Goal: Information Seeking & Learning: Learn about a topic

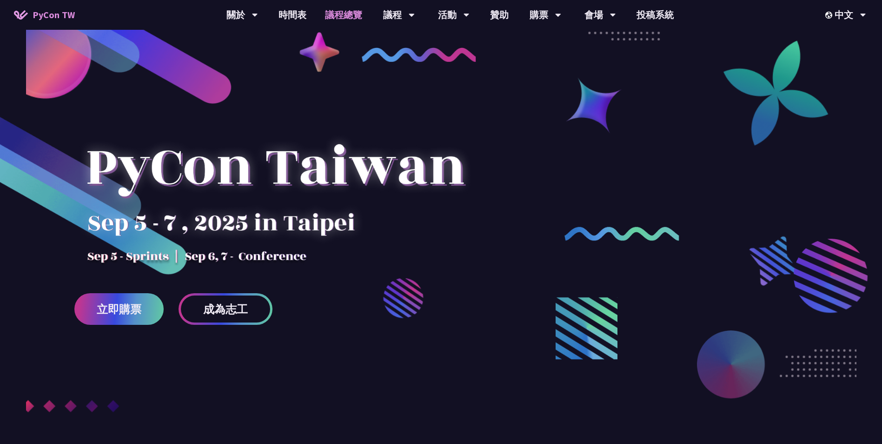
click at [355, 6] on link "議程總覽" at bounding box center [344, 15] width 56 height 30
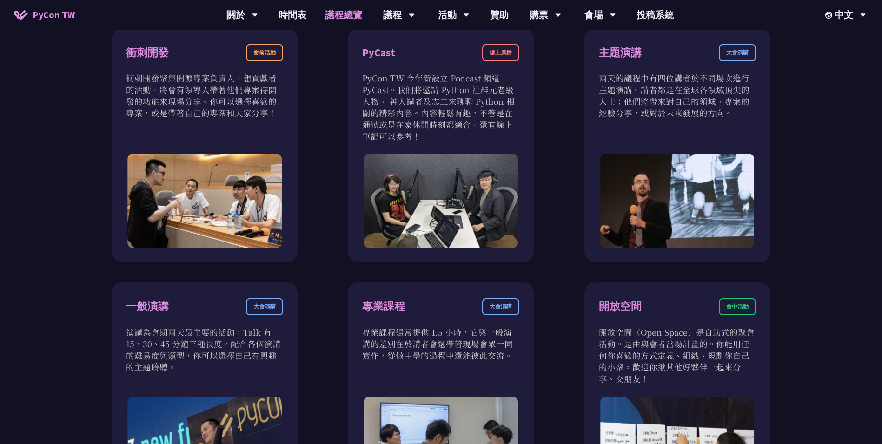
scroll to position [372, 0]
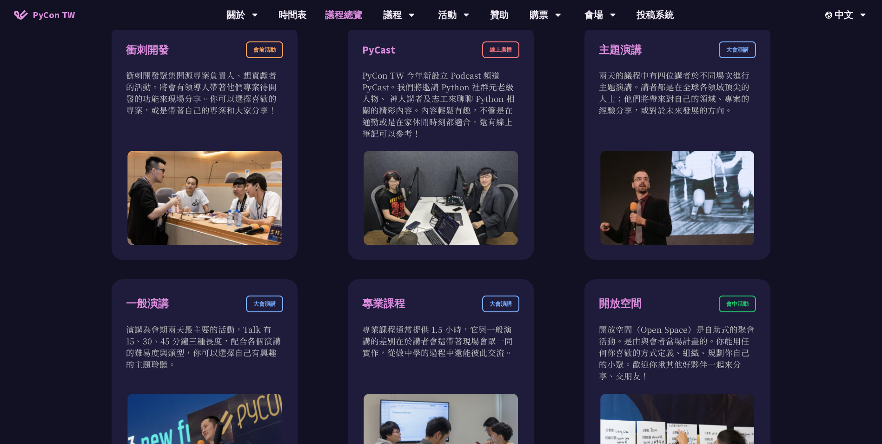
click at [33, 146] on div "衝刺開發 會前活動 衝刺開發聚集開源專案負責人、想貢獻者的活動。將會有領導人帶著他們專案待開發的功能來現場分享。你可以選擇喜歡的專案，或是帶著自己的專案和大家…" at bounding box center [441, 390] width 882 height 823
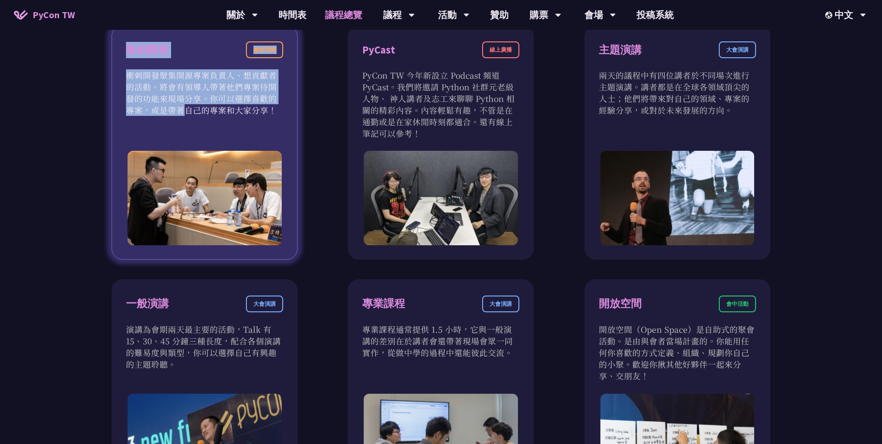
drag, startPoint x: 98, startPoint y: 68, endPoint x: 239, endPoint y: 98, distance: 144.5
click at [239, 97] on div "衝刺開發 會前活動 衝刺開發聚集開源專案負責人、想貢獻者的活動。將會有領導人帶著他們專案待開發的功能來現場分享。你可以選擇喜歡的專案，或是帶著自己的專案和大家…" at bounding box center [441, 390] width 692 height 730
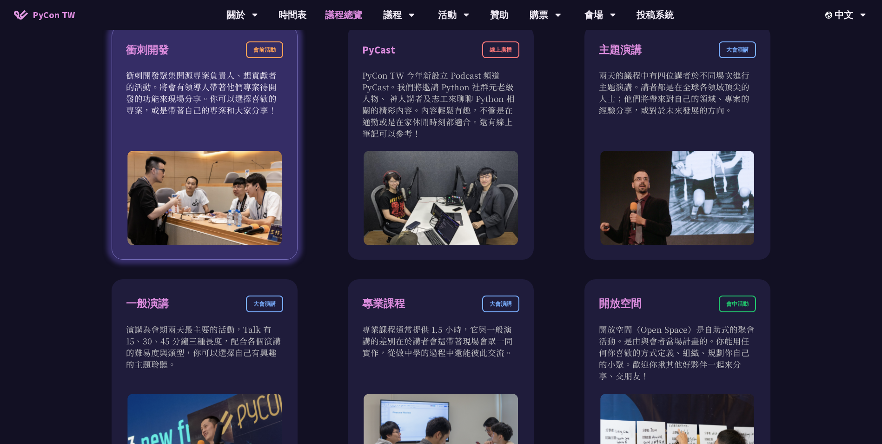
drag, startPoint x: 239, startPoint y: 98, endPoint x: 233, endPoint y: 129, distance: 31.6
click at [249, 130] on div "衝刺開發 會前活動 衝刺開發聚集開源專案負責人、想貢獻者的活動。將會有領導人帶著他們專案待開發的功能來現場分享。你可以選擇喜歡的專案，或是帶著自己的專案和大家…" at bounding box center [205, 142] width 186 height 234
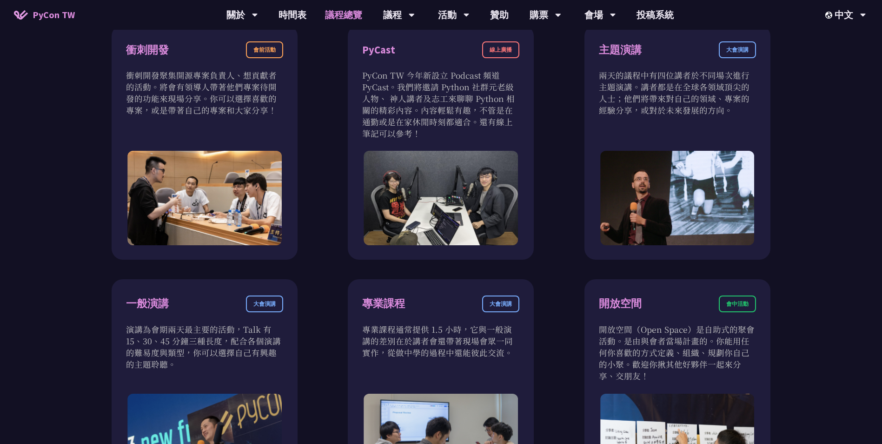
drag, startPoint x: 4, startPoint y: 136, endPoint x: 11, endPoint y: 141, distance: 8.6
click at [4, 137] on div "衝刺開發 會前活動 衝刺開發聚集開源專案負責人、想貢獻者的活動。將會有領導人帶著他們專案待開發的功能來現場分享。你可以選擇喜歡的專案，或是帶著自己的專案和大家…" at bounding box center [441, 390] width 882 height 823
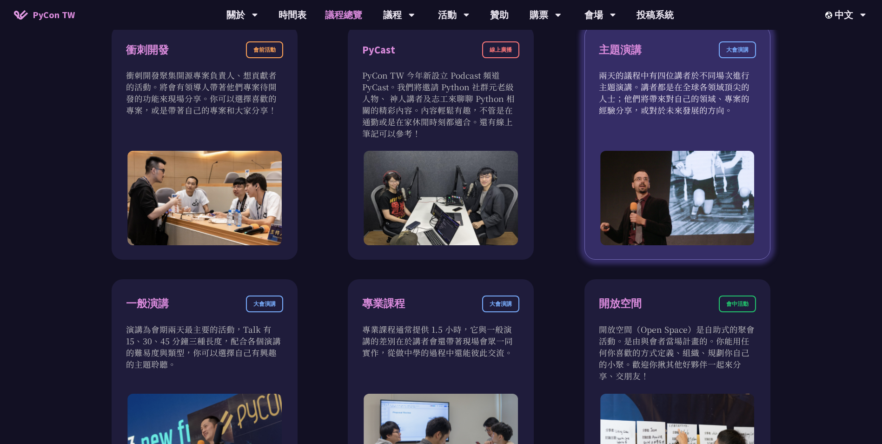
click at [701, 93] on p "兩天的議程中有四位講者於不同場次進行主題演講。講者都是在全球各領域頂尖的人士；他們將帶來對自己的領域、專案的經驗分享，或對於未來發展的方向。" at bounding box center [677, 92] width 157 height 46
click at [602, 40] on div "主題演講 大會演講 兩天的議程中有四位講者於不同場次進行主題演講。講者都是在全球各領域頂尖的人士；他們將帶來對自己的領域、專案的經驗分享，或對於未來發展的方向。" at bounding box center [677, 142] width 186 height 234
click at [612, 45] on div "主題演講" at bounding box center [620, 50] width 43 height 16
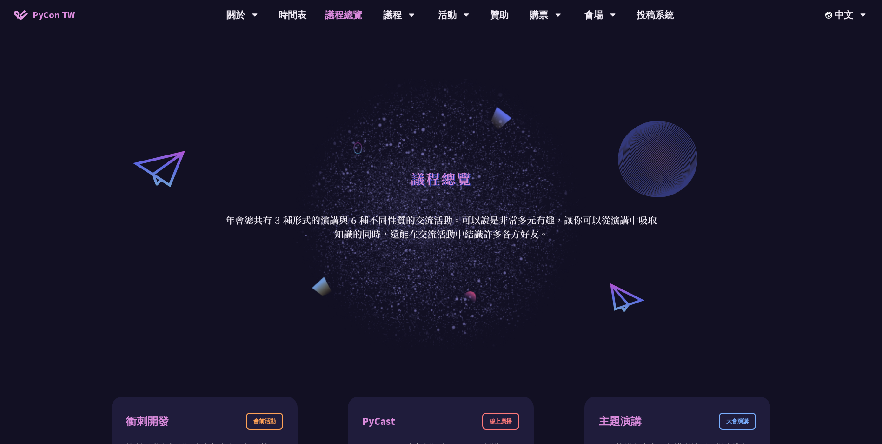
scroll to position [0, 0]
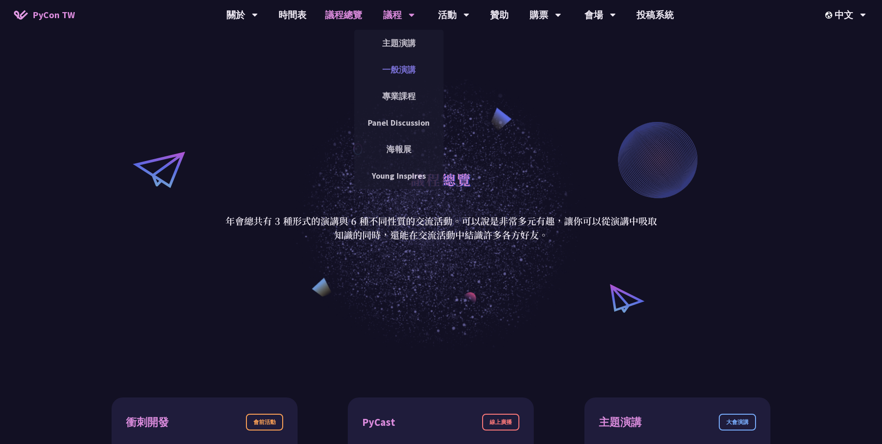
click at [415, 75] on link "一般演講" at bounding box center [398, 70] width 89 height 22
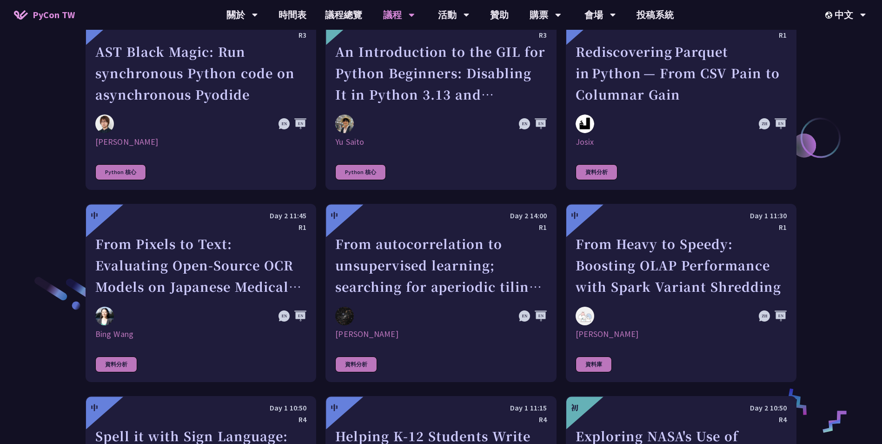
scroll to position [1395, 0]
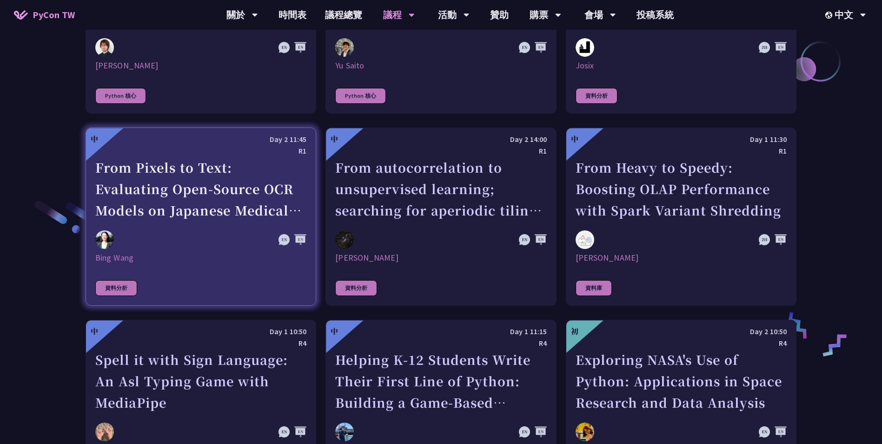
click at [227, 185] on div "From Pixels to Text: Evaluating Open-Source OCR Models on Japanese Medical Docu…" at bounding box center [200, 189] width 211 height 64
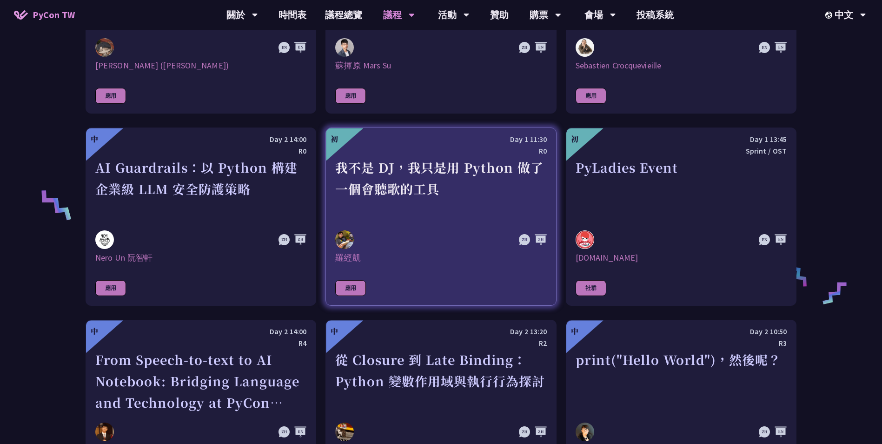
scroll to position [624, 0]
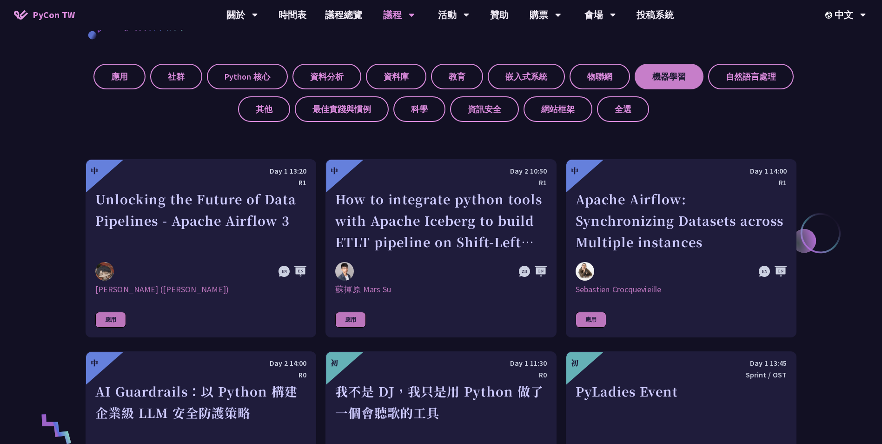
click at [650, 77] on label "機器學習" at bounding box center [669, 77] width 69 height 26
click at [0, 0] on input "機器學習" at bounding box center [0, 0] width 0 height 0
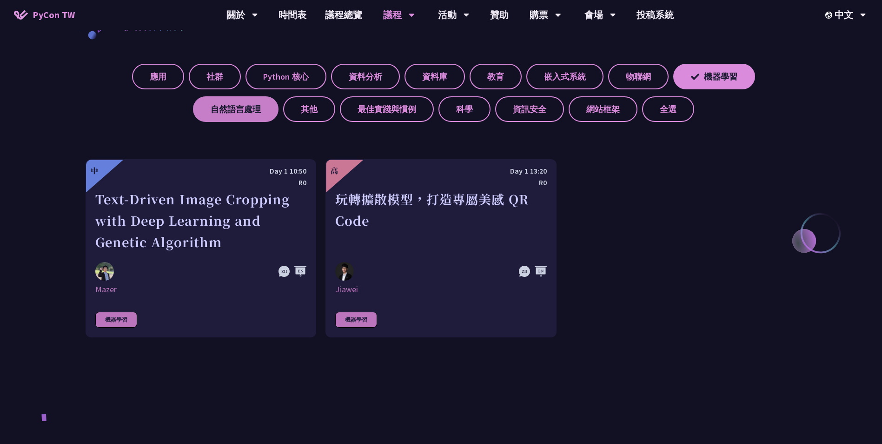
click at [235, 115] on label "自然語言處理" at bounding box center [236, 109] width 86 height 26
click at [0, 0] on input "自然語言處理" at bounding box center [0, 0] width 0 height 0
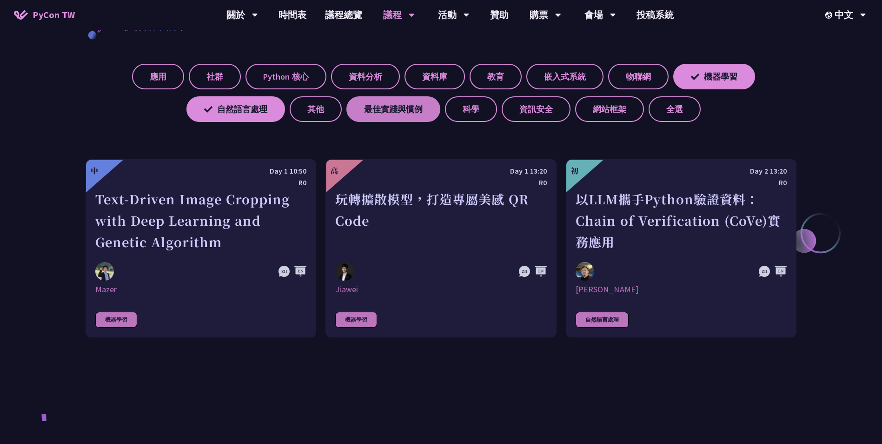
click at [390, 116] on label "最佳實踐與慣例" at bounding box center [393, 109] width 94 height 26
click at [0, 0] on input "最佳實踐與慣例" at bounding box center [0, 0] width 0 height 0
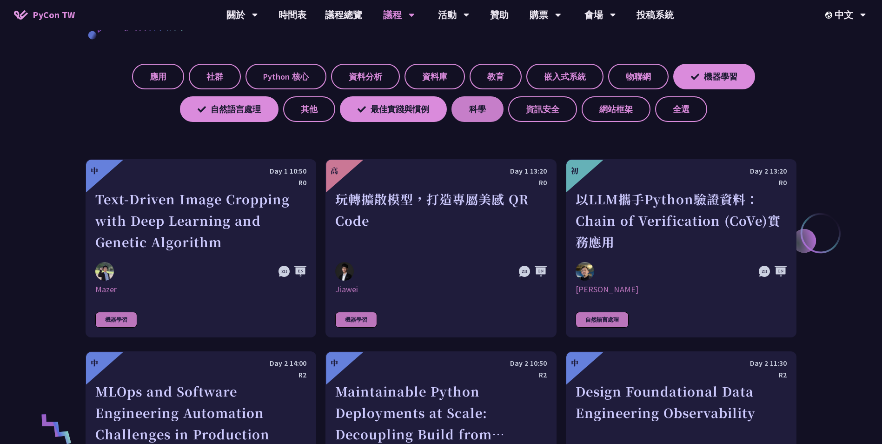
click at [491, 113] on label "科學" at bounding box center [477, 109] width 52 height 26
click at [0, 0] on input "科學" at bounding box center [0, 0] width 0 height 0
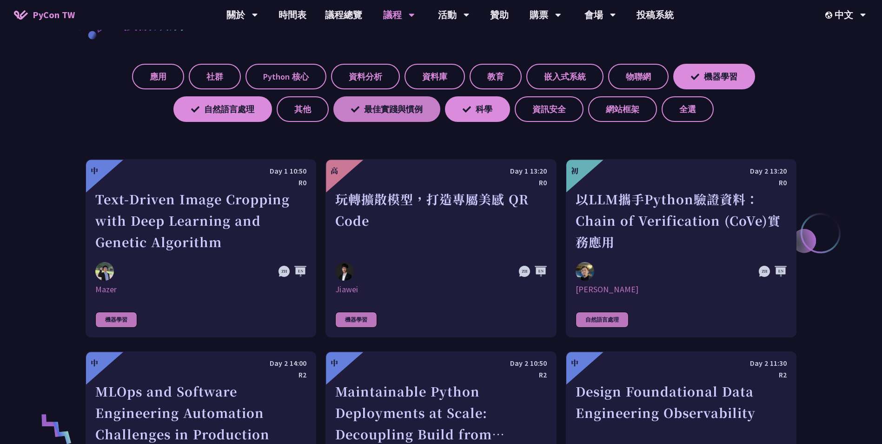
click at [398, 116] on label "最佳實踐與慣例" at bounding box center [386, 109] width 107 height 26
click at [0, 0] on input "最佳實踐與慣例" at bounding box center [0, 0] width 0 height 0
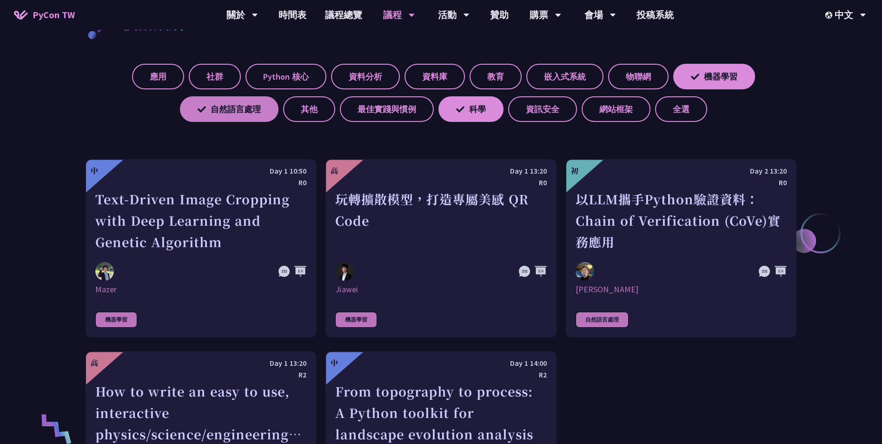
click at [194, 109] on label "自然語言處理" at bounding box center [229, 109] width 99 height 26
click at [0, 0] on input "自然語言處理" at bounding box center [0, 0] width 0 height 0
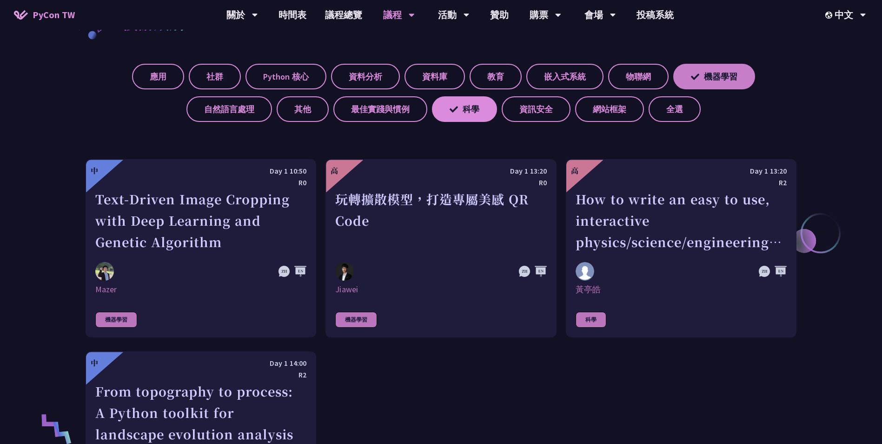
click at [727, 75] on label "機器學習" at bounding box center [714, 77] width 82 height 26
click at [0, 0] on input "機器學習" at bounding box center [0, 0] width 0 height 0
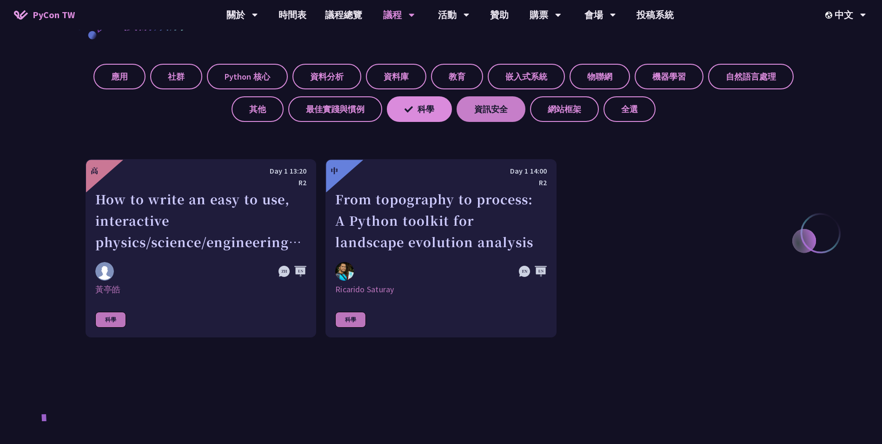
click at [488, 108] on label "資訊安全" at bounding box center [491, 109] width 69 height 26
click at [0, 0] on input "資訊安全" at bounding box center [0, 0] width 0 height 0
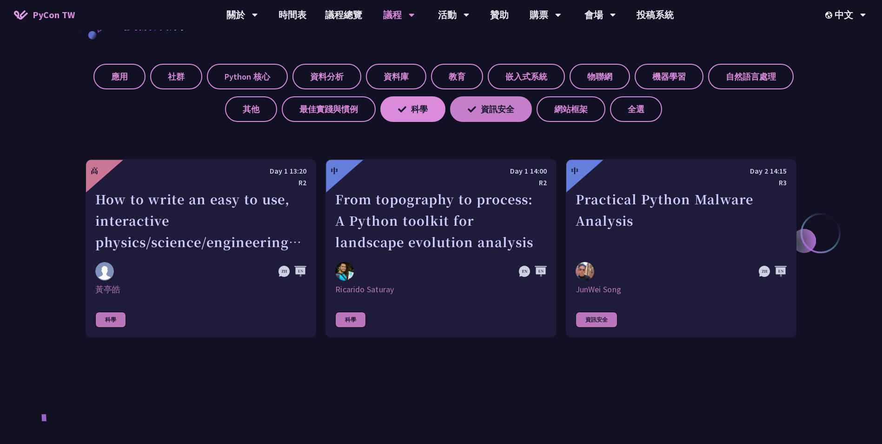
click at [499, 112] on label "資訊安全" at bounding box center [491, 109] width 82 height 26
click at [0, 0] on input "資訊安全" at bounding box center [0, 0] width 0 height 0
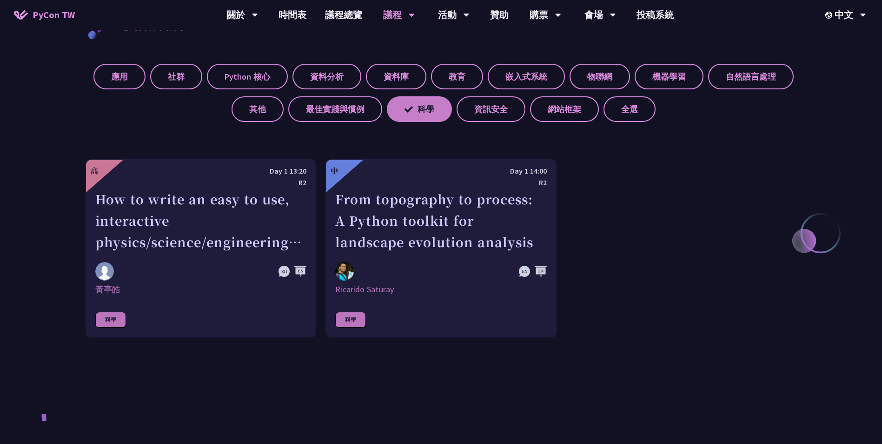
drag, startPoint x: 408, startPoint y: 110, endPoint x: 548, endPoint y: 111, distance: 140.0
click at [408, 110] on icon at bounding box center [409, 109] width 8 height 6
click at [0, 0] on input "科學" at bounding box center [0, 0] width 0 height 0
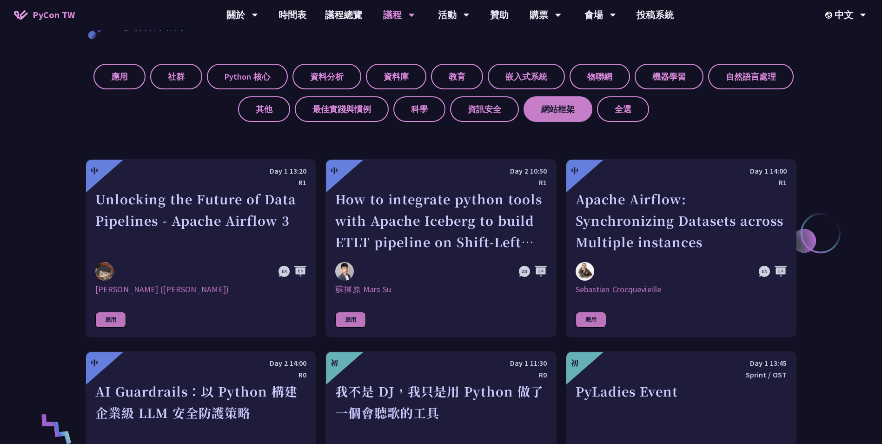
click at [548, 111] on label "網站框架" at bounding box center [558, 109] width 69 height 26
click at [0, 0] on input "網站框架" at bounding box center [0, 0] width 0 height 0
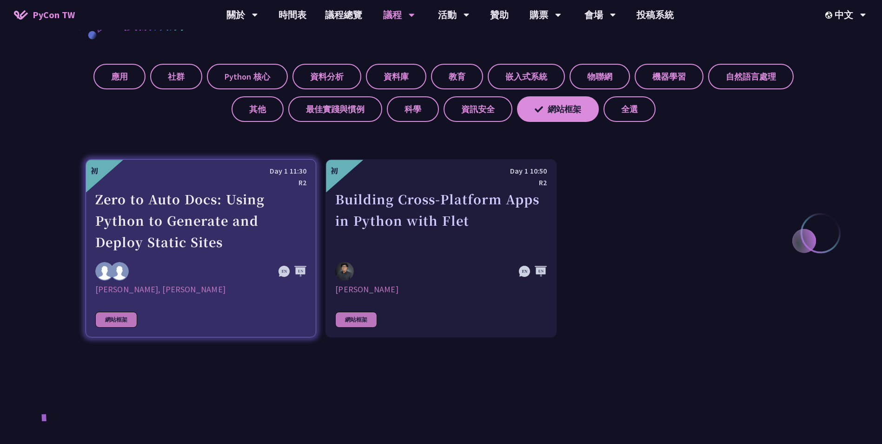
click at [197, 218] on div "Zero to Auto Docs: Using Python to Generate and Deploy Static Sites" at bounding box center [200, 220] width 211 height 64
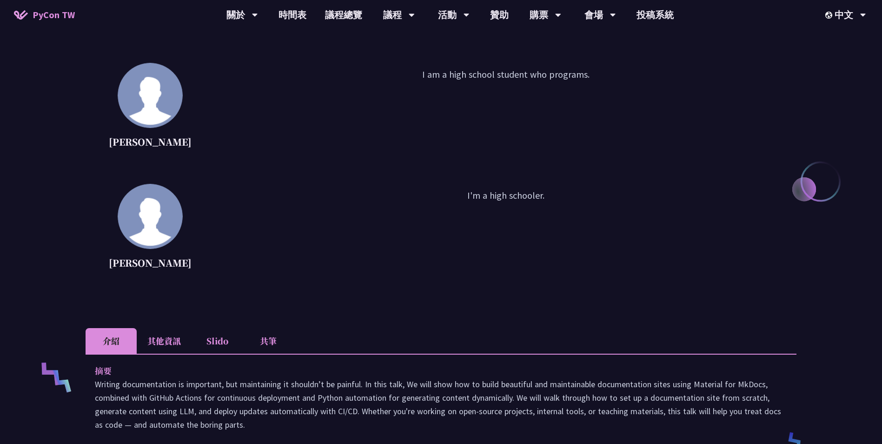
scroll to position [392, 0]
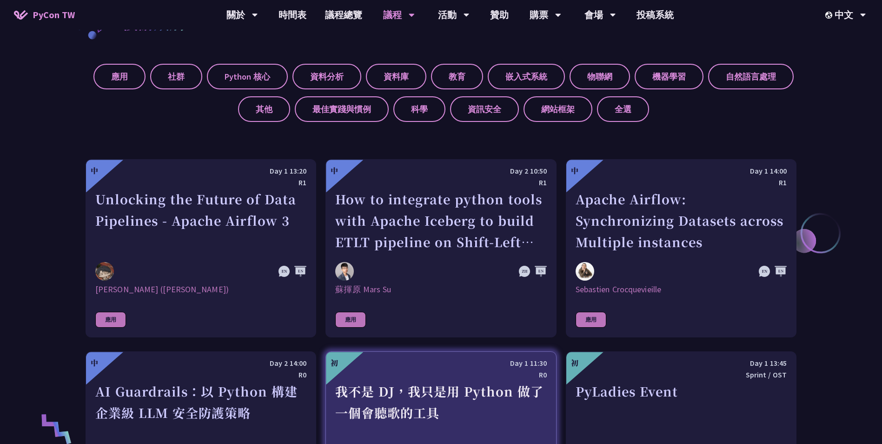
drag, startPoint x: 385, startPoint y: 348, endPoint x: 371, endPoint y: 361, distance: 19.1
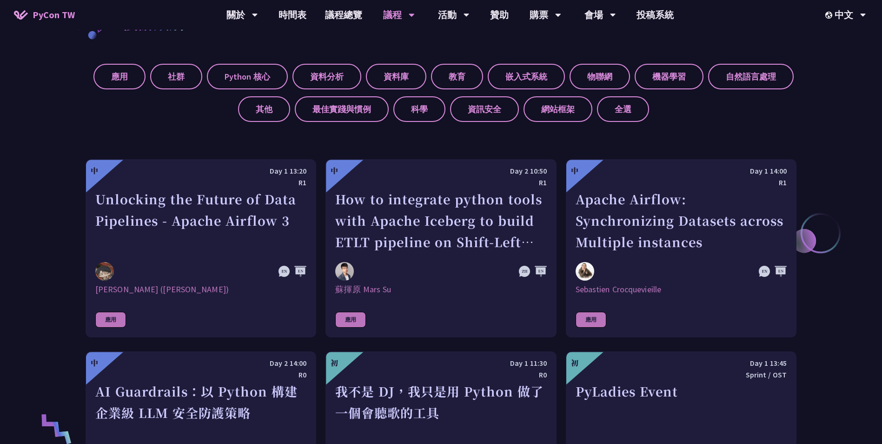
scroll to position [93, 0]
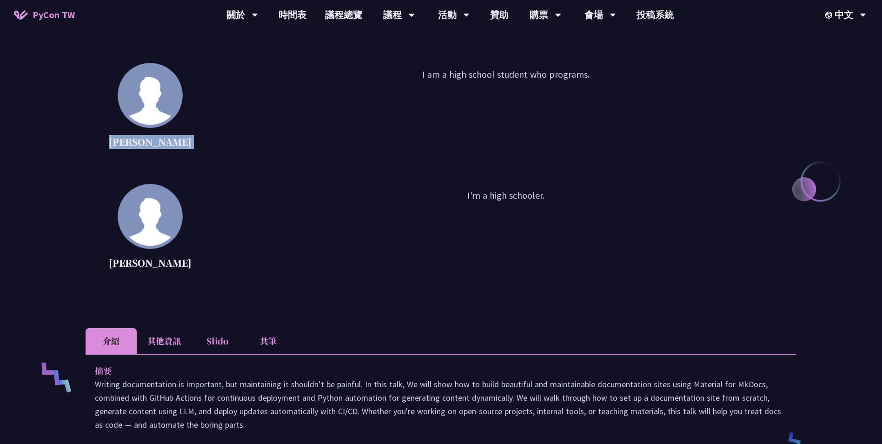
drag, startPoint x: 127, startPoint y: 139, endPoint x: 209, endPoint y: 138, distance: 81.4
click at [207, 137] on div "[PERSON_NAME] I am a high school student who programs." at bounding box center [441, 109] width 711 height 93
drag, startPoint x: 209, startPoint y: 138, endPoint x: 284, endPoint y: 153, distance: 76.4
click at [273, 150] on p "I am a high school student who programs." at bounding box center [506, 109] width 582 height 84
drag, startPoint x: 408, startPoint y: 68, endPoint x: 564, endPoint y: 91, distance: 157.0
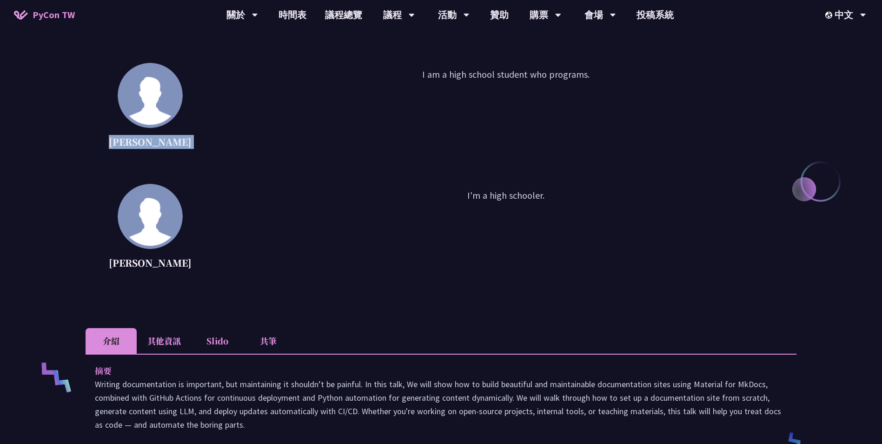
click at [560, 88] on p "I am a high school student who programs." at bounding box center [506, 109] width 582 height 84
drag, startPoint x: 564, startPoint y: 91, endPoint x: 610, endPoint y: 141, distance: 68.5
click at [610, 141] on p "I am a high school student who programs." at bounding box center [506, 109] width 582 height 84
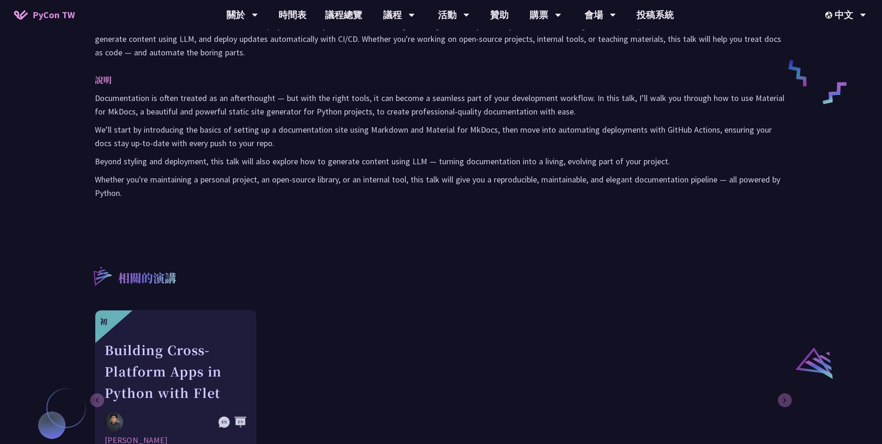
scroll to position [392, 0]
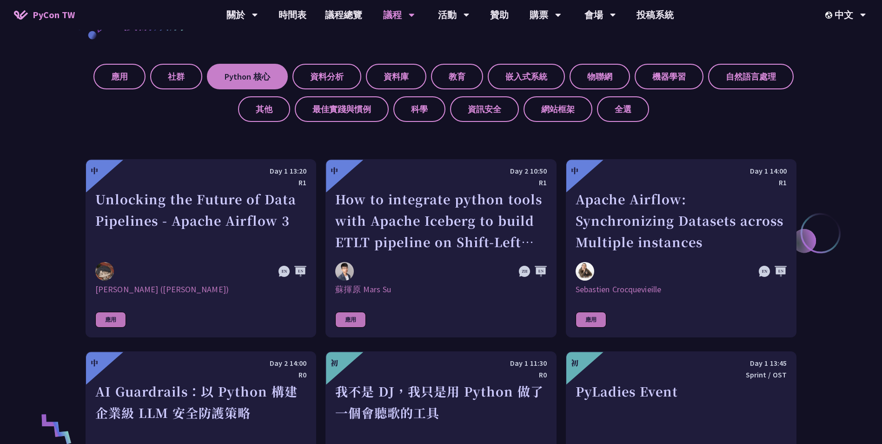
click at [253, 75] on label "Python 核心" at bounding box center [247, 77] width 81 height 26
click at [0, 0] on input "Python 核心" at bounding box center [0, 0] width 0 height 0
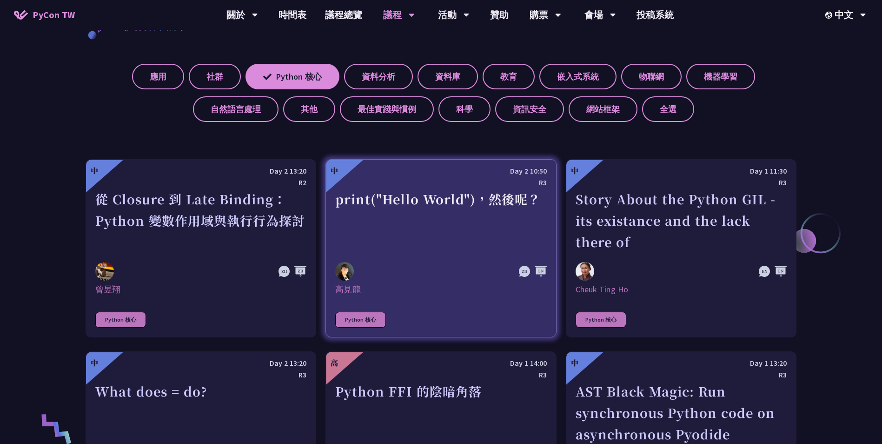
click at [427, 220] on div "print("Hello World")，然後呢？" at bounding box center [440, 220] width 211 height 64
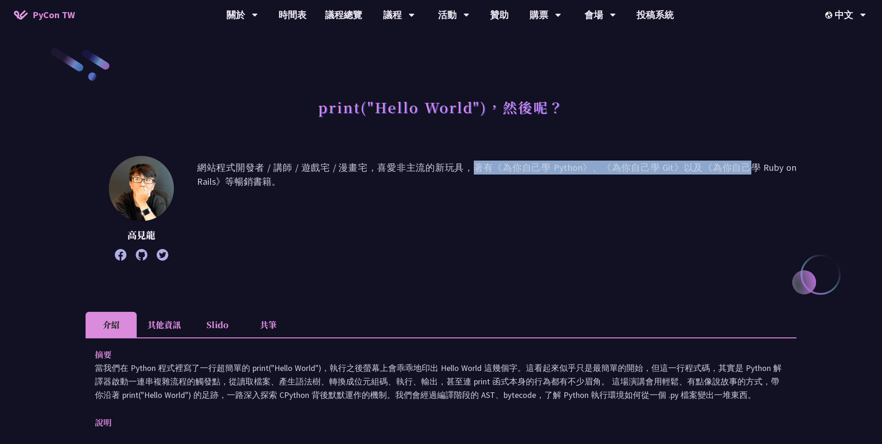
click at [616, 166] on div "print("Hello World")，然後呢？ 高見龍 網站程式開發者 / 講師 / 遊戲宅 / 漫畫宅，喜愛非主流的新玩具，著有《為你自己學 Pytho…" at bounding box center [441, 390] width 711 height 689
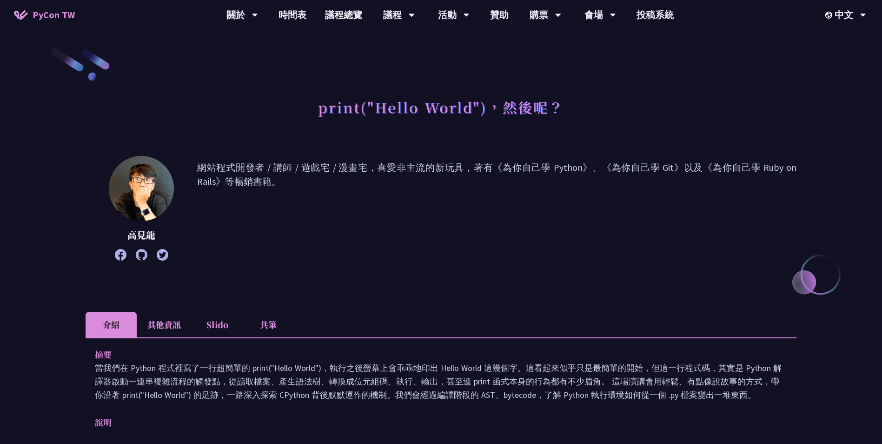
drag, startPoint x: 617, startPoint y: 166, endPoint x: 620, endPoint y: 252, distance: 86.5
click at [620, 252] on p "網站程式開發者 / 講師 / 遊戲宅 / 漫畫宅，喜愛非主流的新玩具，著有《為你自己學 Python》、《為你自己學 Git》以及《為你自己學 Ruby on…" at bounding box center [496, 207] width 599 height 95
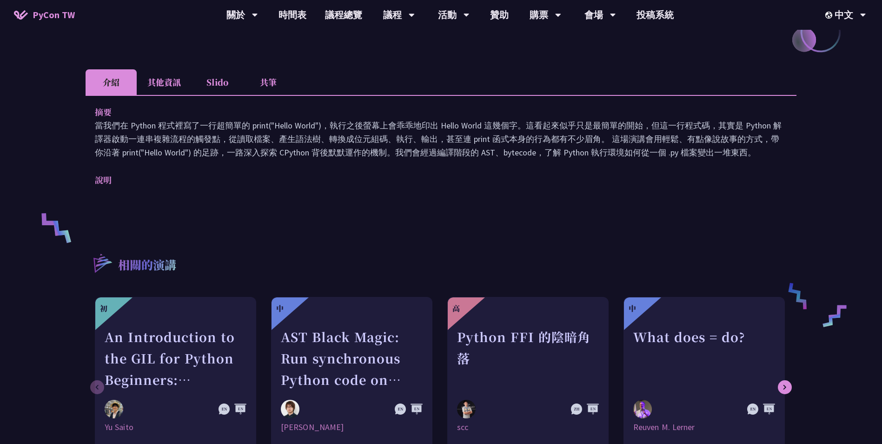
scroll to position [279, 0]
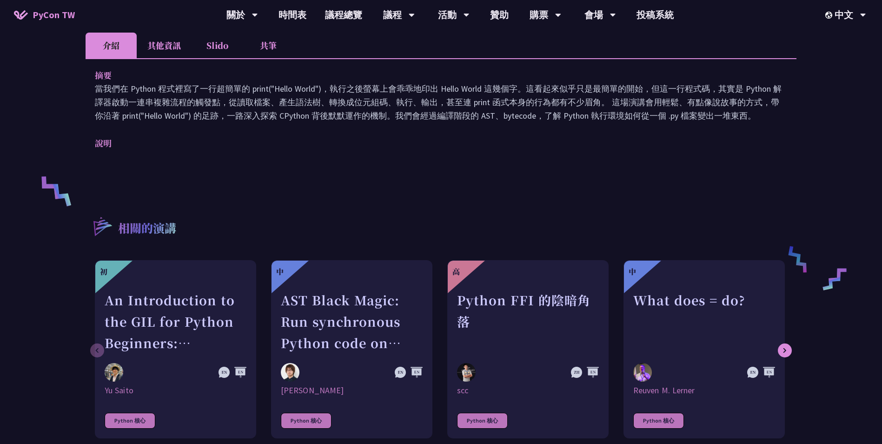
click at [222, 47] on li "Slido" at bounding box center [217, 46] width 51 height 26
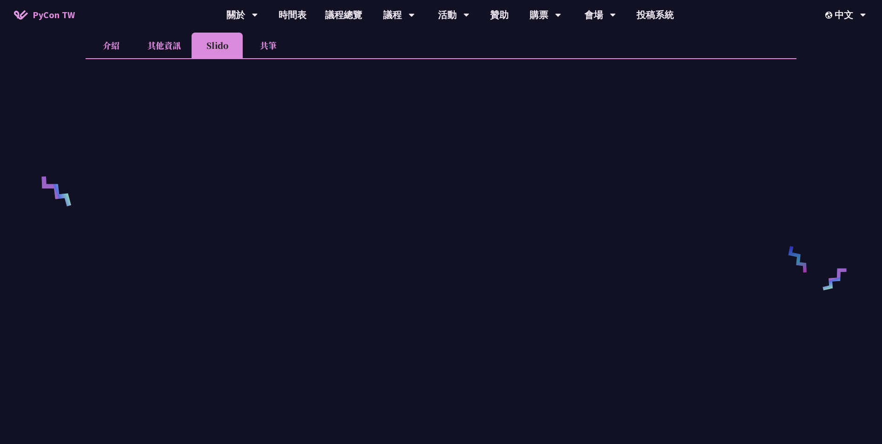
click at [106, 45] on li "介紹" at bounding box center [111, 46] width 51 height 26
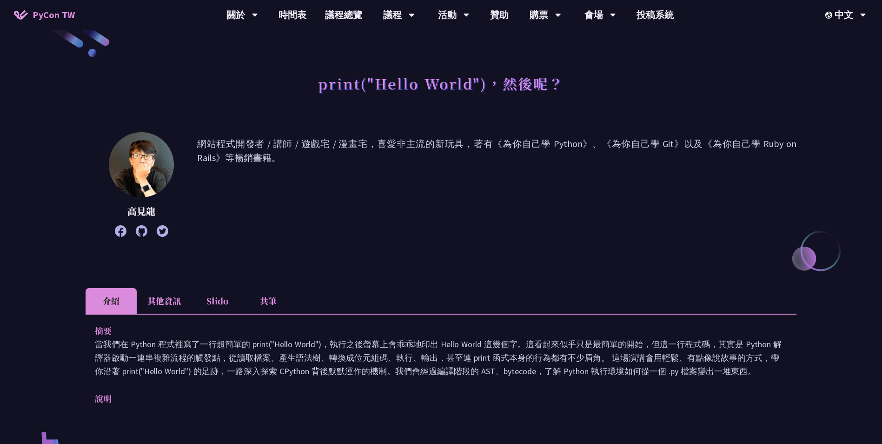
scroll to position [0, 0]
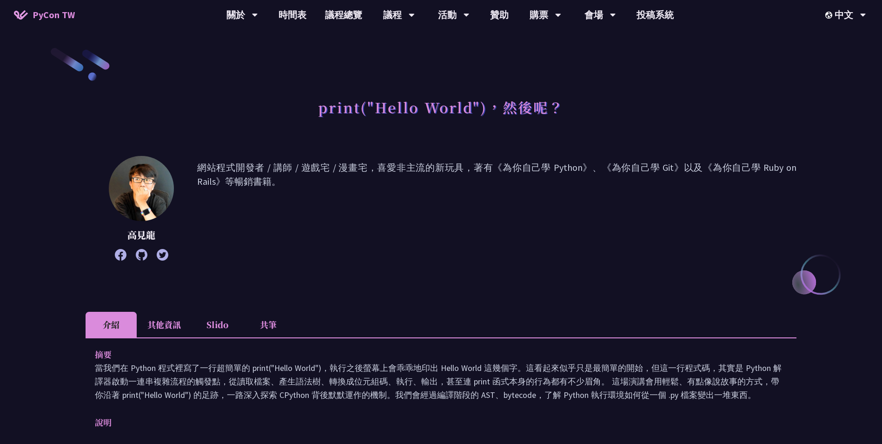
drag, startPoint x: 120, startPoint y: 247, endPoint x: 108, endPoint y: 243, distance: 12.8
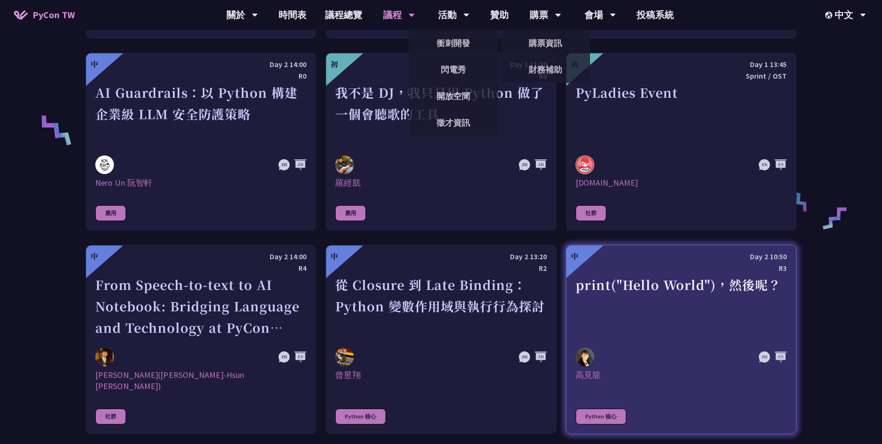
scroll to position [717, 0]
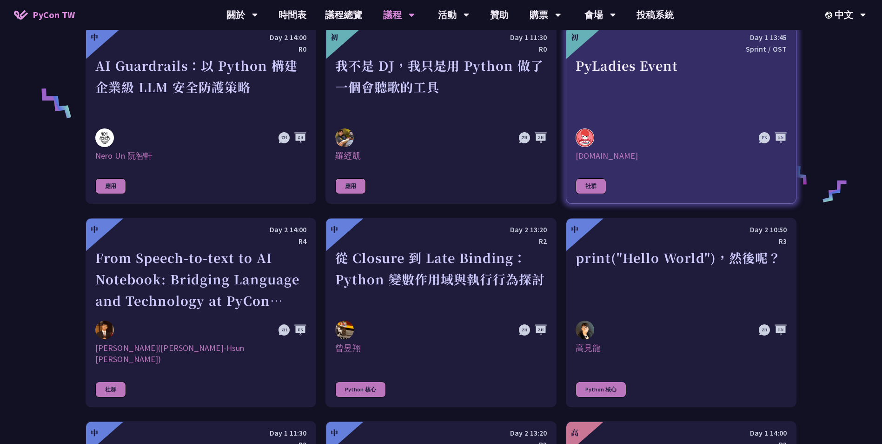
click at [643, 131] on div at bounding box center [650, 137] width 148 height 19
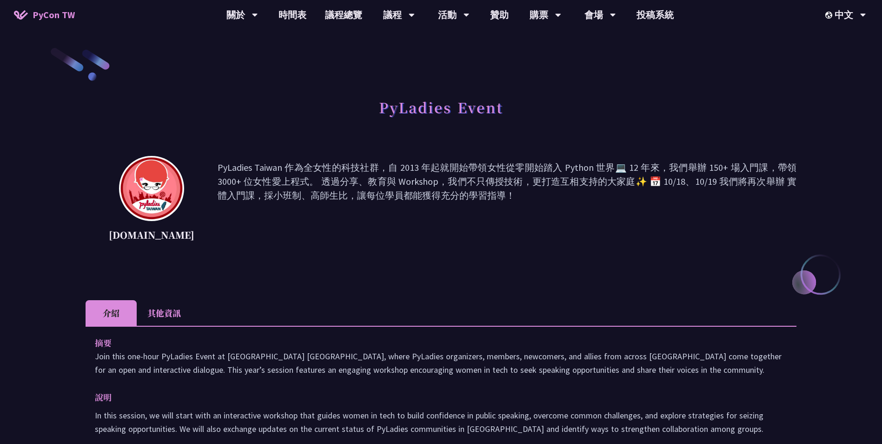
drag, startPoint x: 358, startPoint y: 188, endPoint x: 466, endPoint y: 201, distance: 108.6
click at [461, 200] on p "PyLadies Taiwan 作為全女性的科技社群，自 2013 年起就開始帶領女性從零開始踏入 Python 世界💻 12 年來，我們舉辦 150+ 場入…" at bounding box center [507, 202] width 579 height 84
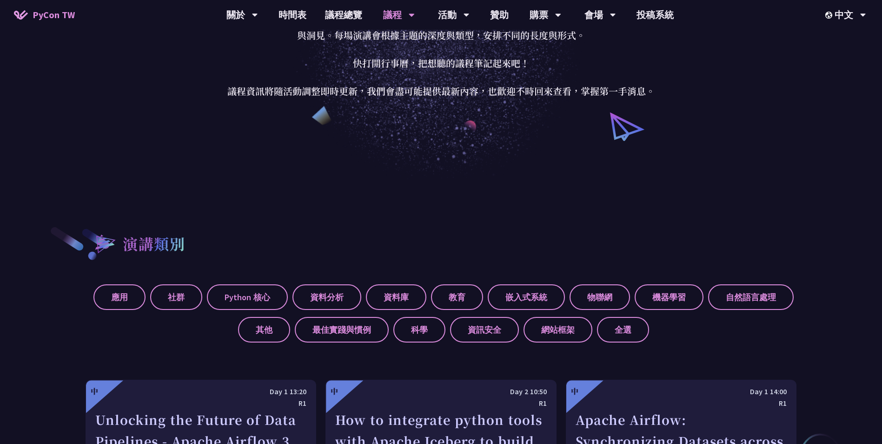
scroll to position [159, 0]
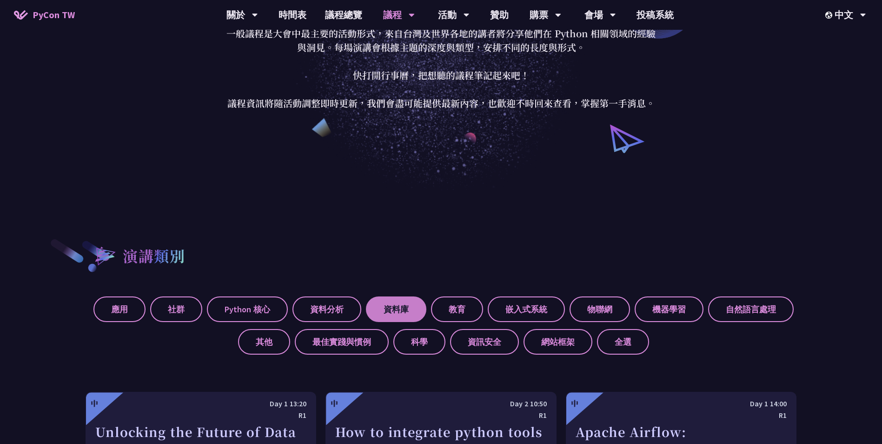
click at [397, 312] on label "資料庫" at bounding box center [396, 309] width 60 height 26
click at [0, 0] on input "資料庫" at bounding box center [0, 0] width 0 height 0
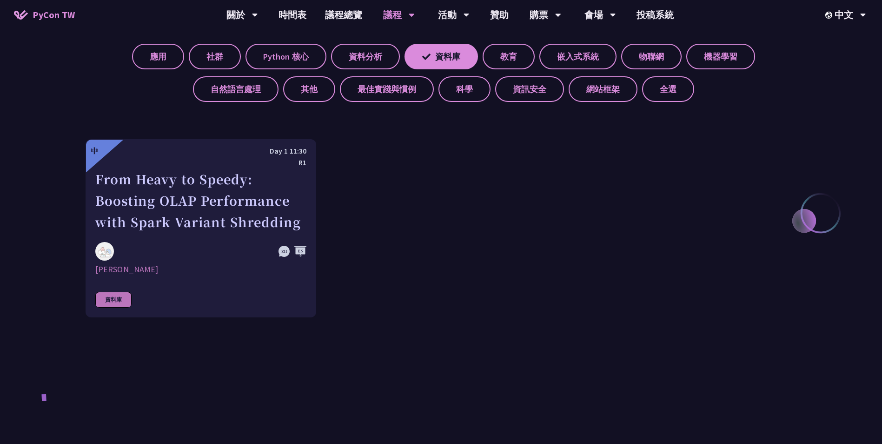
scroll to position [438, 0]
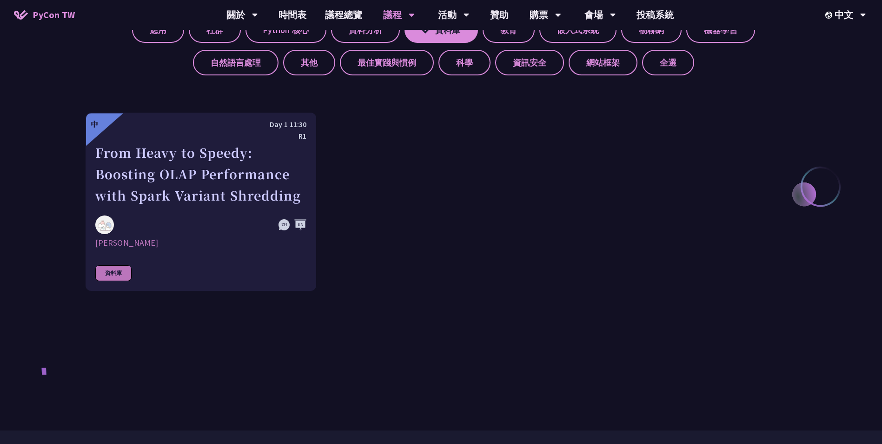
click at [506, 244] on div "中 Day 1 11:30 R1 From Heavy to Speedy: Boosting OLAP Performance with Spark Var…" at bounding box center [441, 202] width 711 height 178
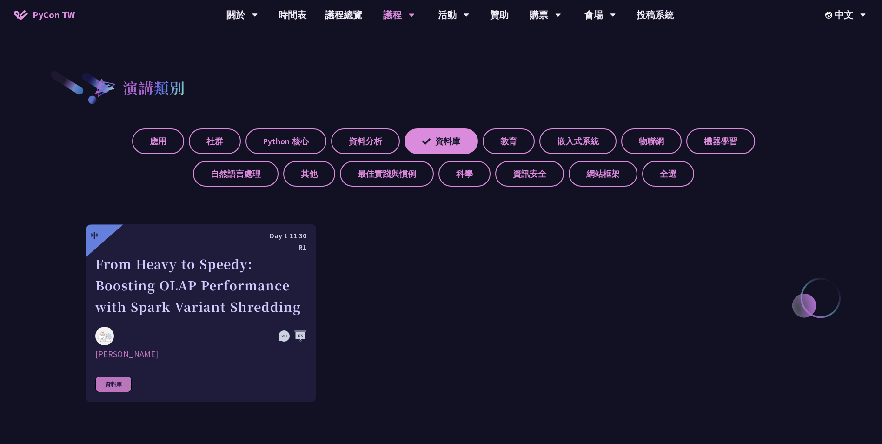
scroll to position [299, 0]
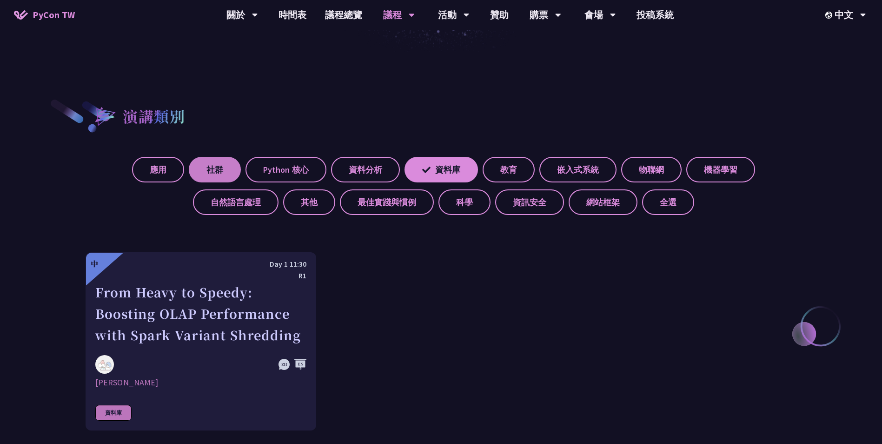
click at [216, 173] on label "社群" at bounding box center [215, 170] width 52 height 26
click at [0, 0] on input "社群" at bounding box center [0, 0] width 0 height 0
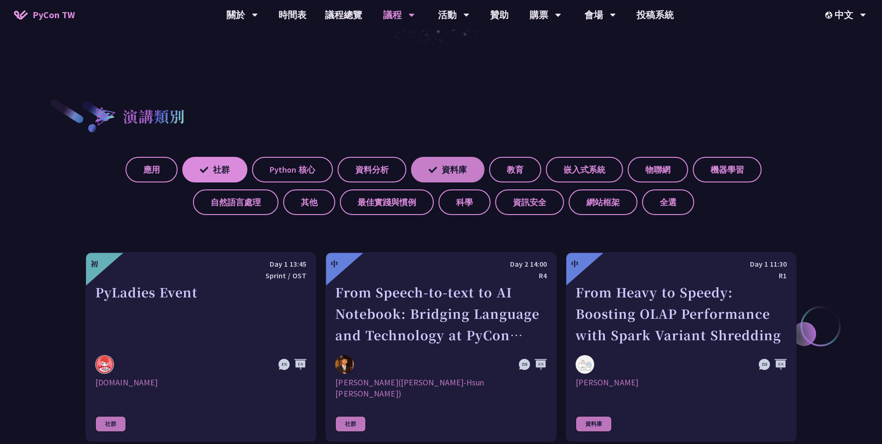
click at [461, 168] on label "資料庫" at bounding box center [447, 170] width 73 height 26
click at [0, 0] on input "資料庫" at bounding box center [0, 0] width 0 height 0
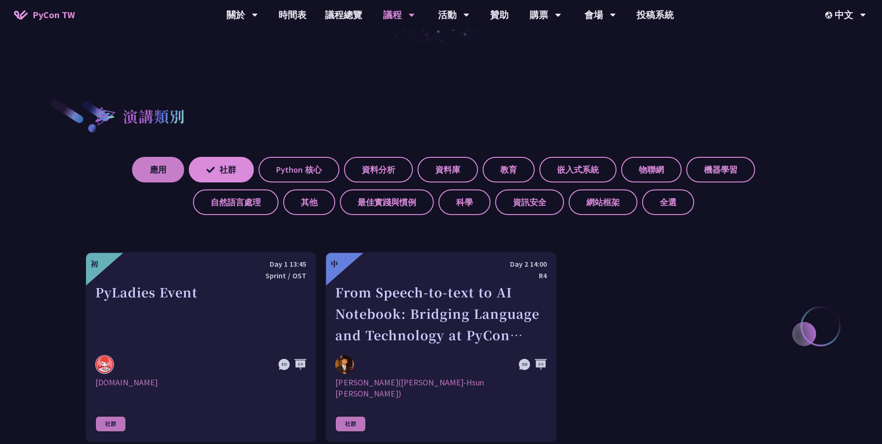
click at [153, 173] on label "應用" at bounding box center [158, 170] width 52 height 26
click at [0, 0] on input "應用" at bounding box center [0, 0] width 0 height 0
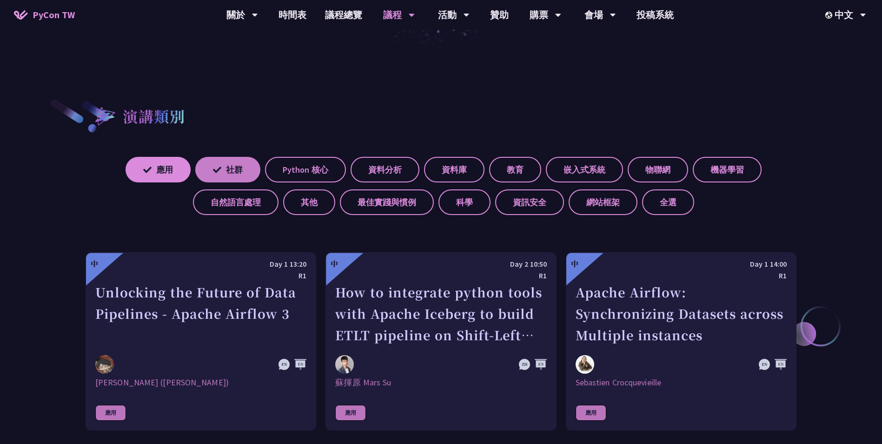
click at [229, 167] on label "社群" at bounding box center [227, 170] width 65 height 26
click at [0, 0] on input "社群" at bounding box center [0, 0] width 0 height 0
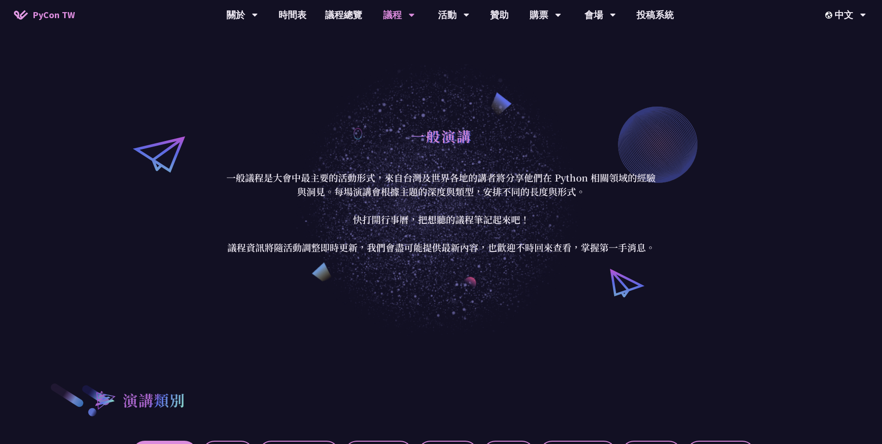
scroll to position [0, 0]
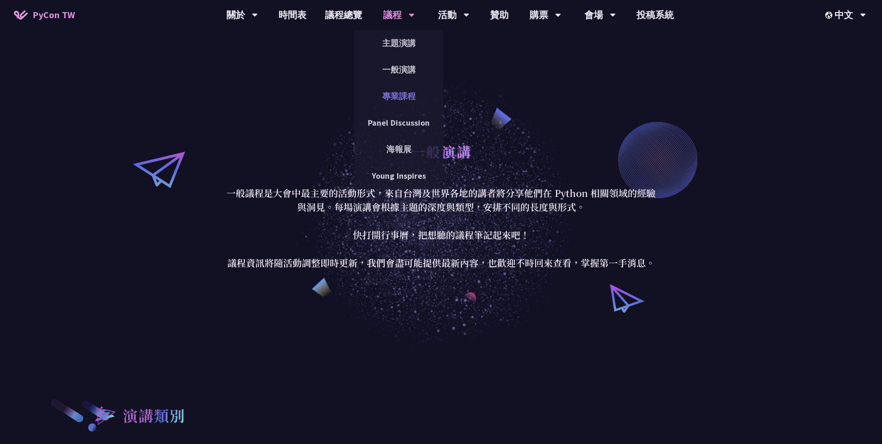
click at [406, 94] on link "專業課程" at bounding box center [398, 96] width 89 height 22
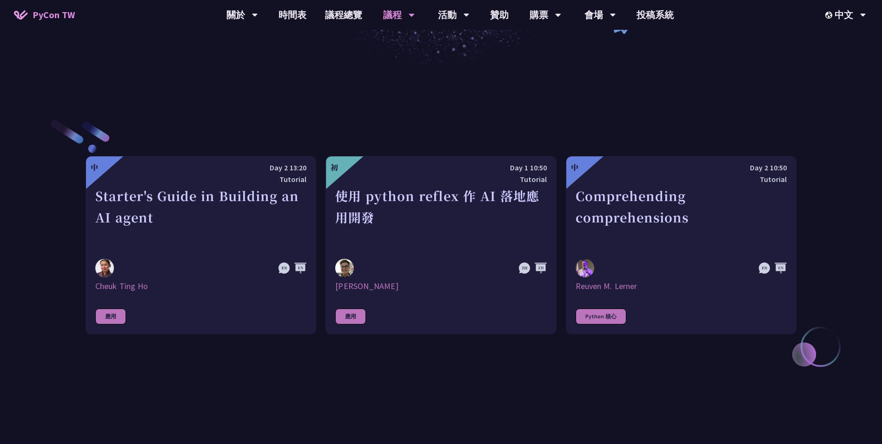
scroll to position [279, 0]
